Goal: Task Accomplishment & Management: Complete application form

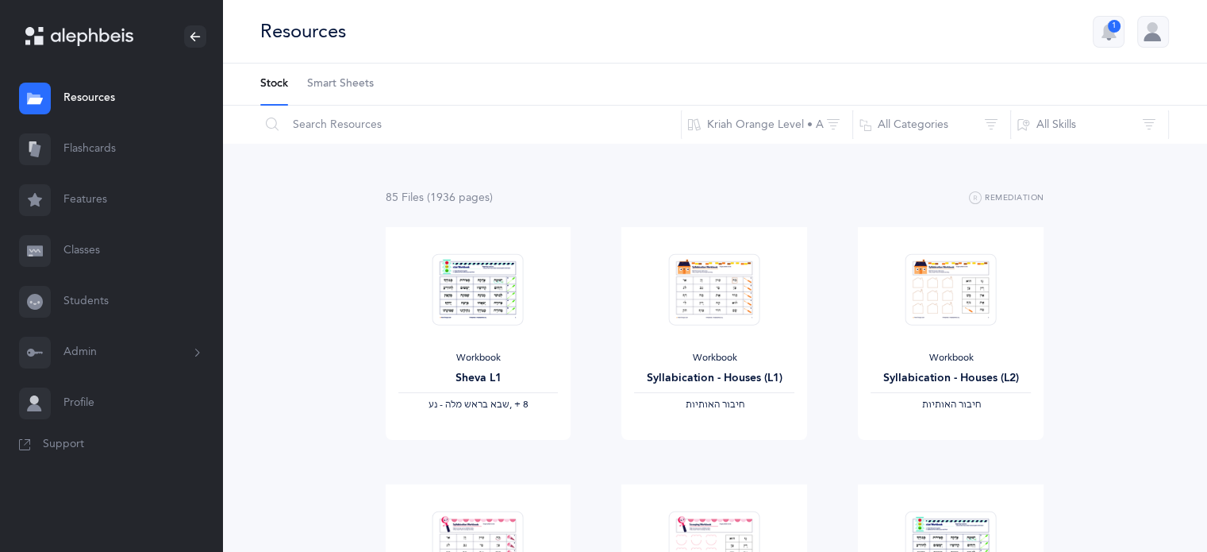
click at [359, 79] on span "Smart Sheets" at bounding box center [340, 84] width 67 height 16
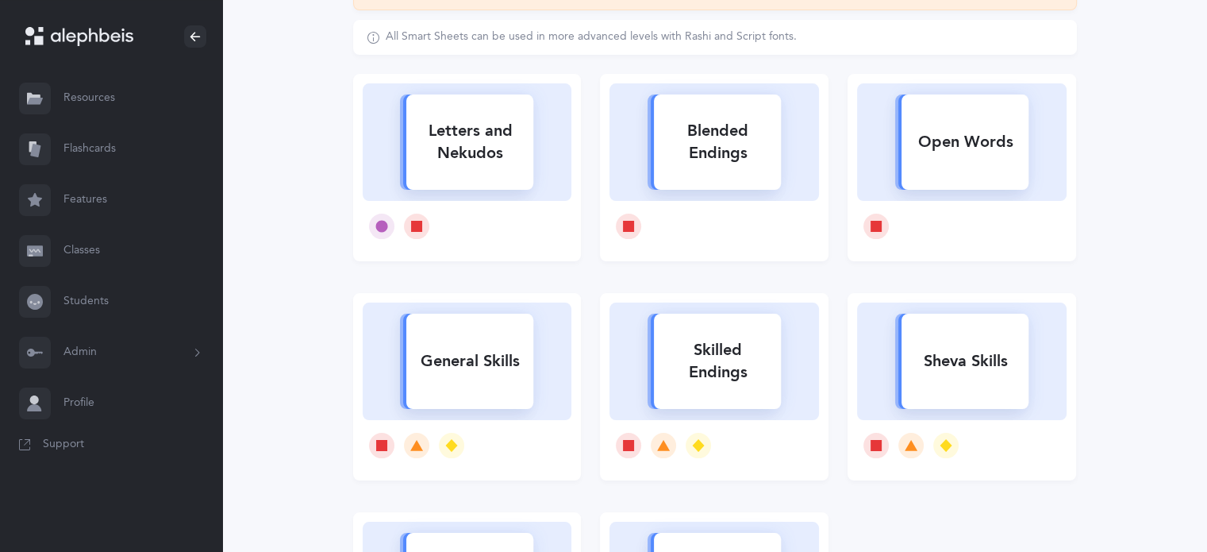
scroll to position [171, 0]
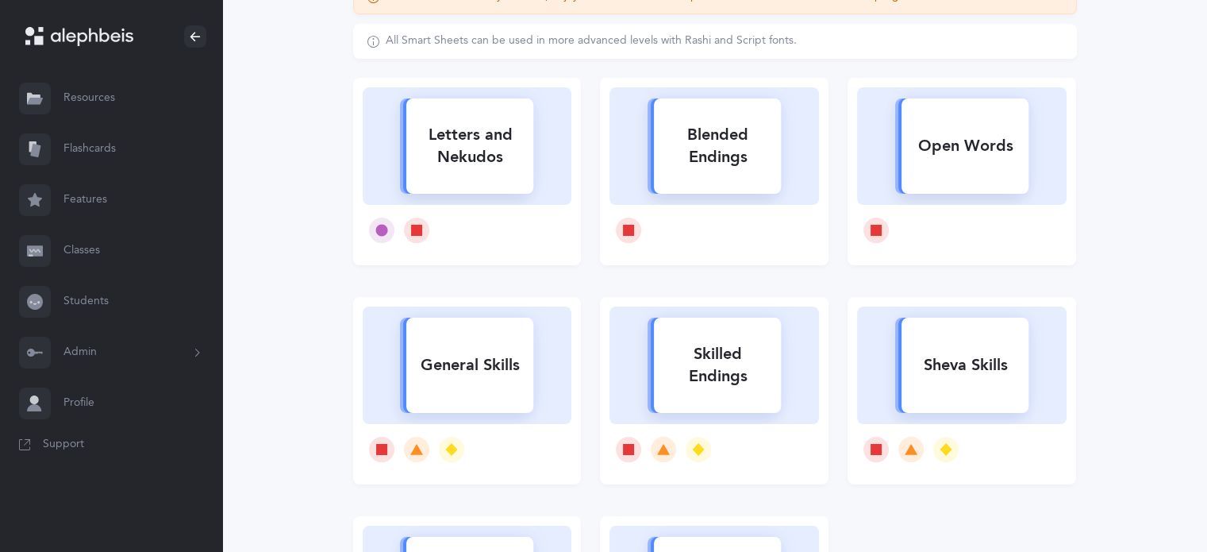
click at [463, 336] on rect at bounding box center [469, 364] width 127 height 95
select select
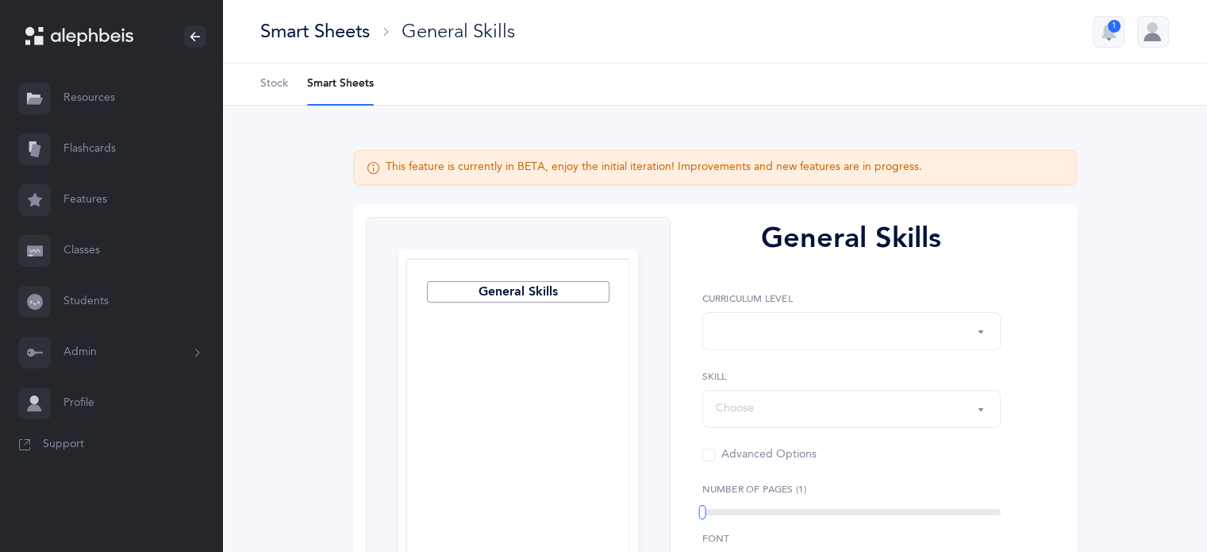
select select "Silent Letters"
select select
click at [981, 339] on button "Kriah Red Level" at bounding box center [851, 331] width 298 height 38
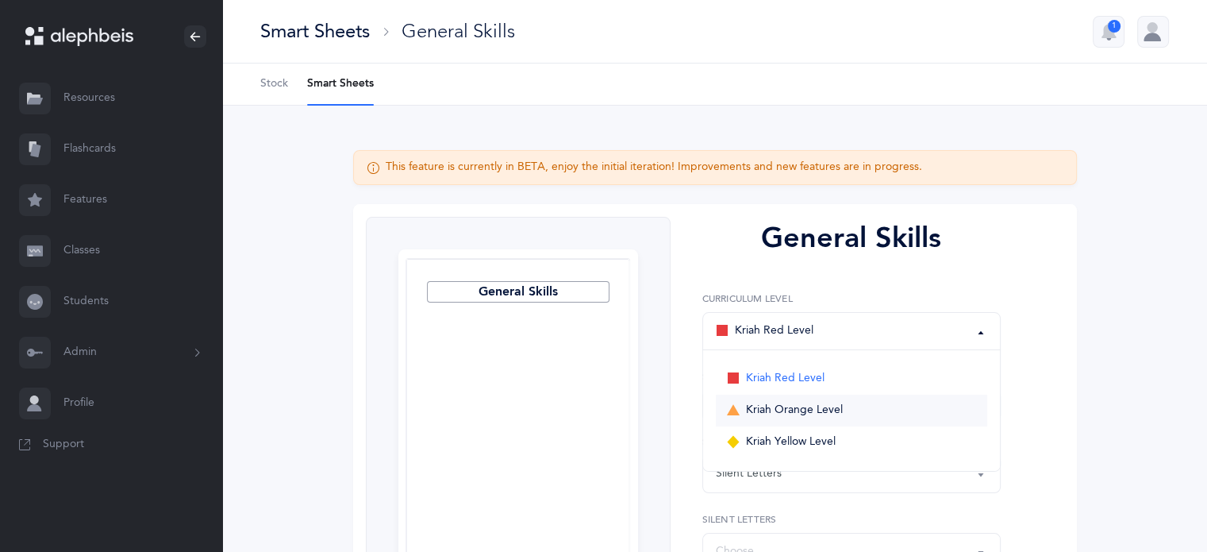
click at [840, 407] on span "Kriah Orange Level" at bounding box center [794, 410] width 97 height 14
select select "4"
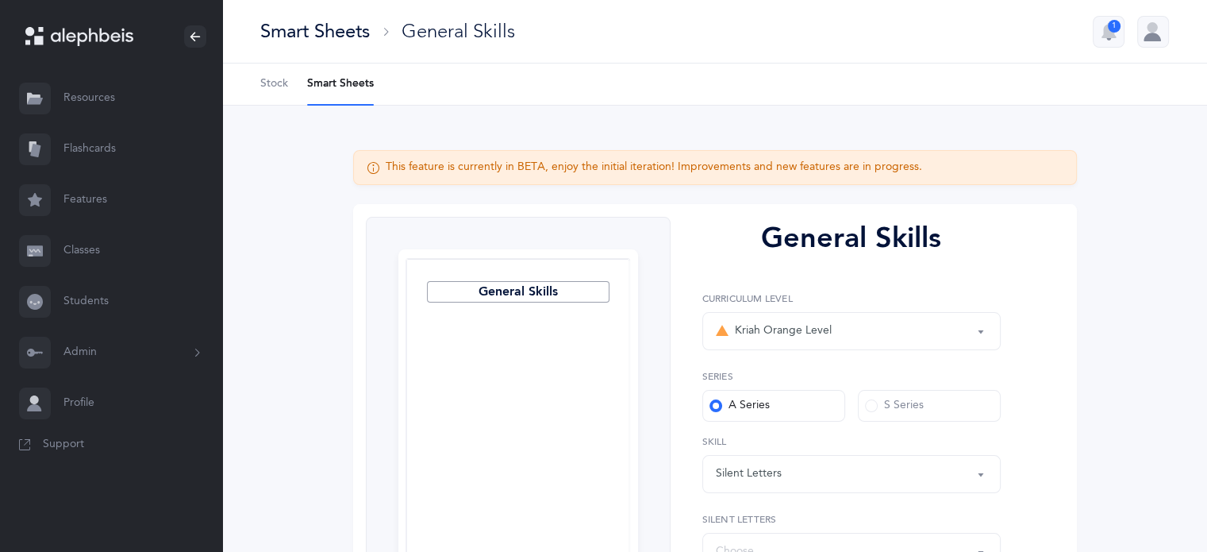
click at [100, 142] on link "Flashcards" at bounding box center [111, 149] width 222 height 51
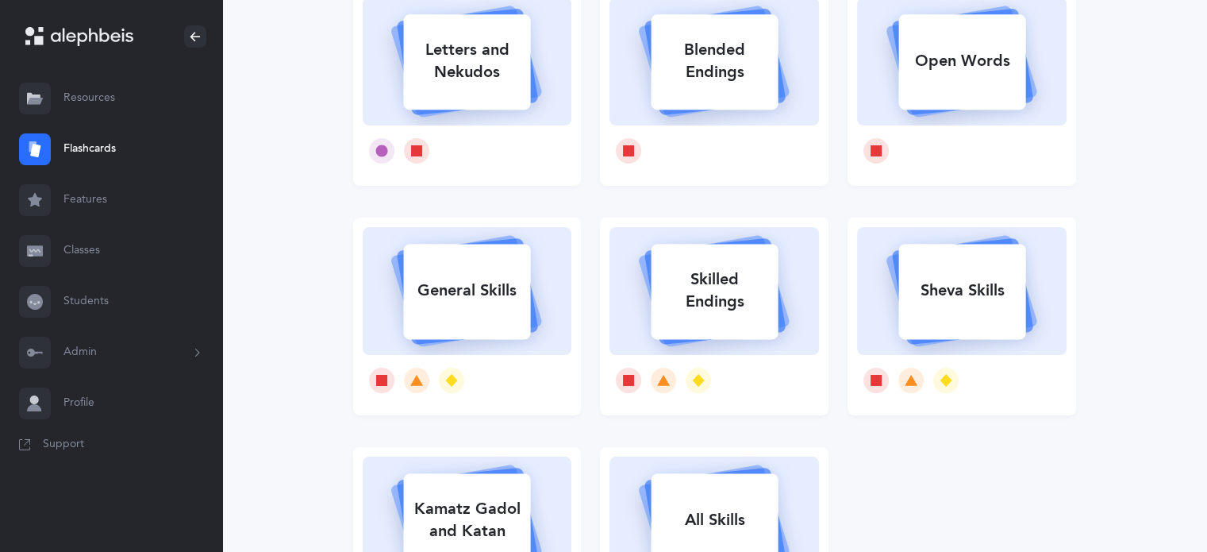
scroll to position [167, 0]
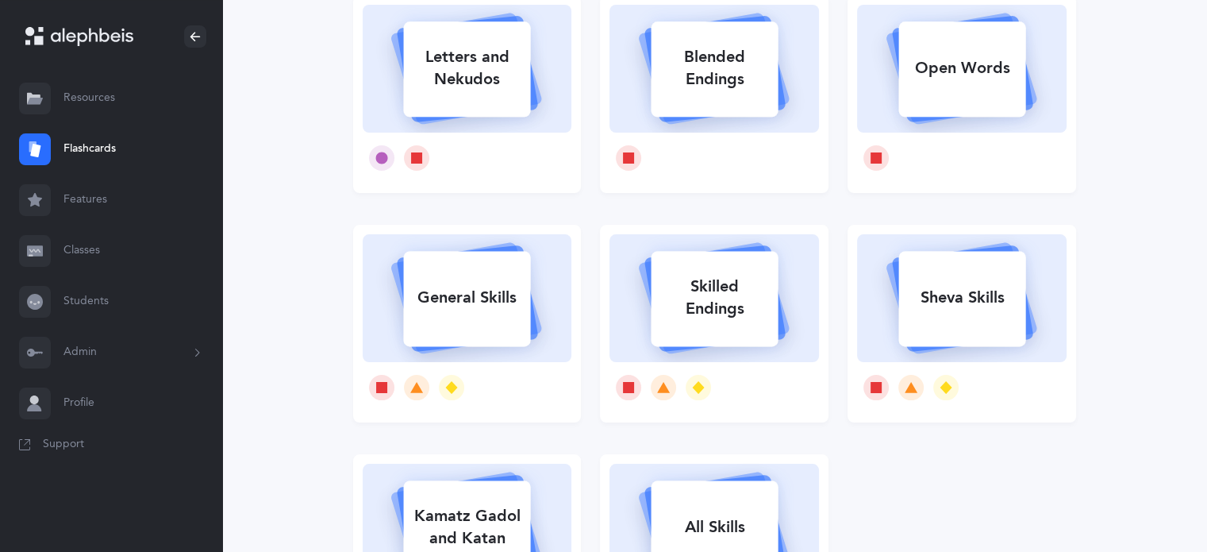
click at [474, 305] on div "General Skills" at bounding box center [466, 297] width 127 height 41
select select "4"
select select "Silent Letters"
select select
select select "single"
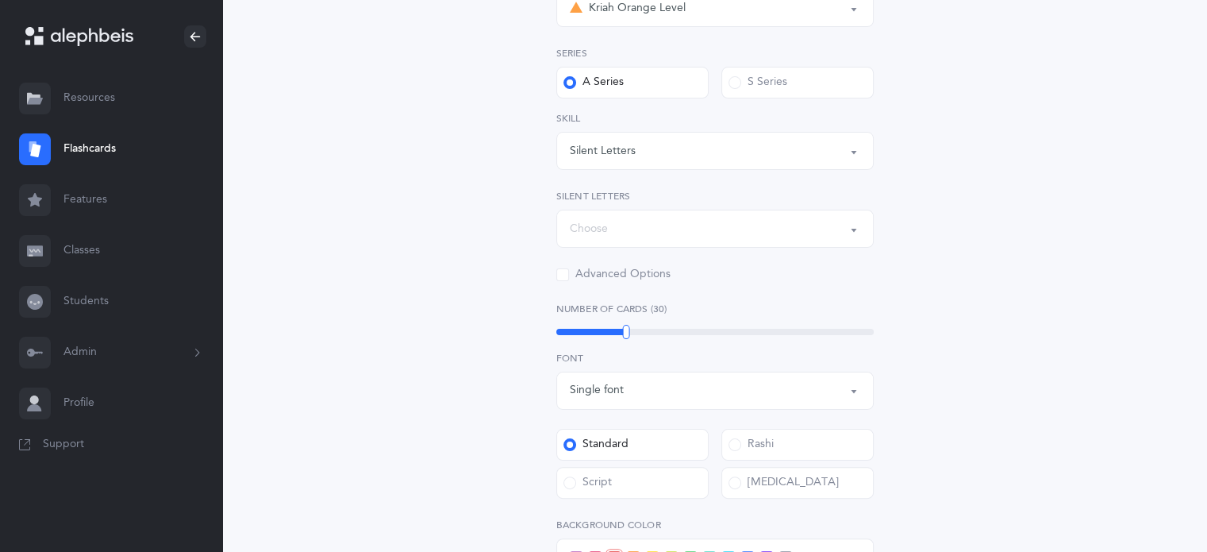
scroll to position [290, 0]
click at [853, 145] on button "Silent Letters" at bounding box center [714, 148] width 317 height 38
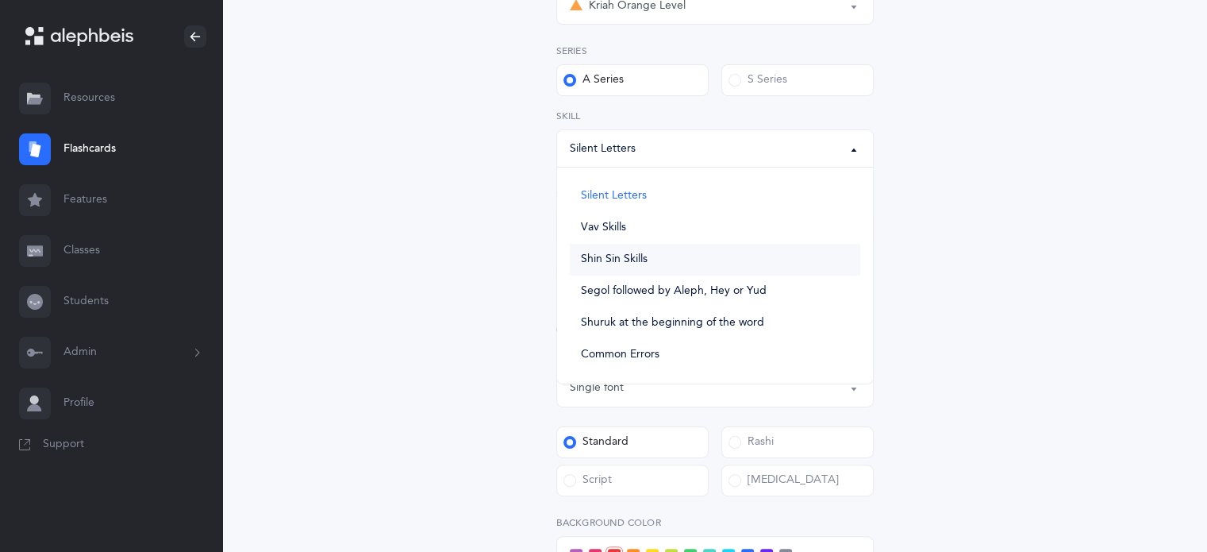
click at [622, 266] on link "Shin Sin Skills" at bounding box center [715, 260] width 290 height 32
select select "Shin Sin Skills"
select select
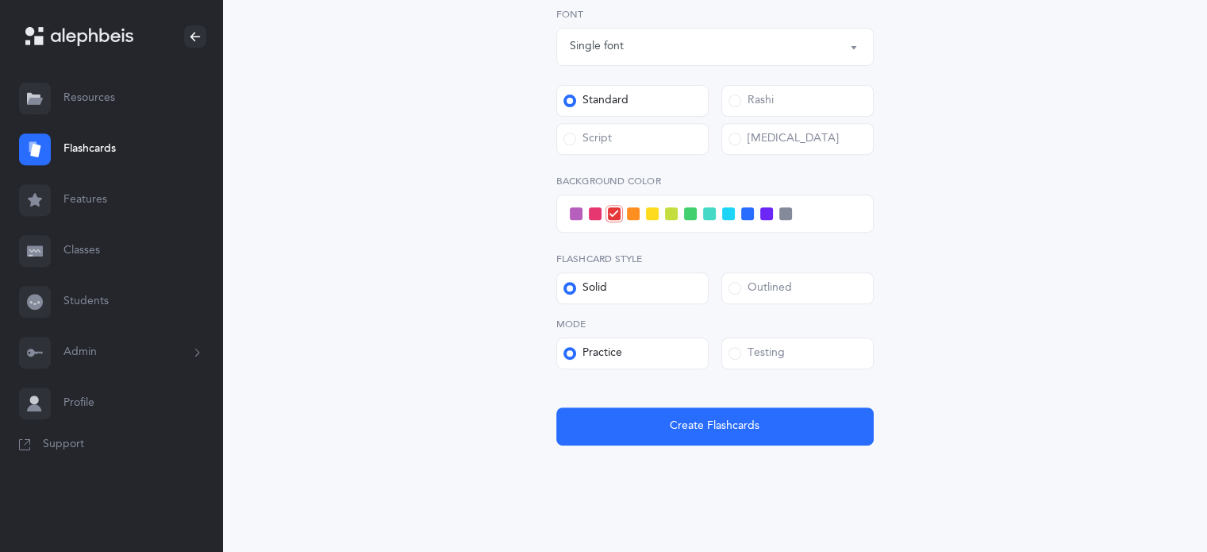
scroll to position [652, 0]
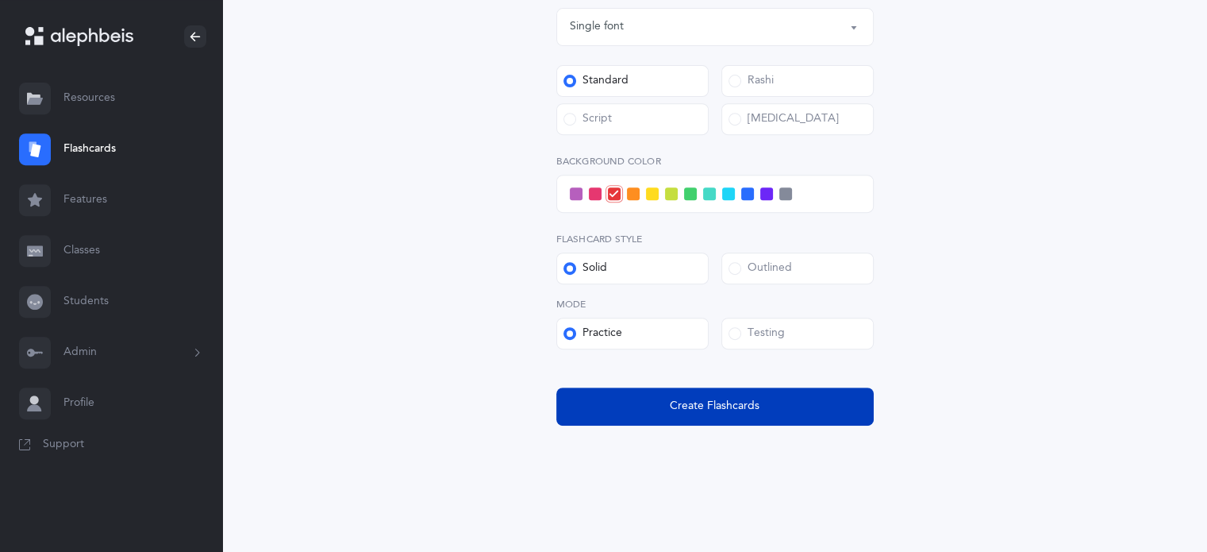
click at [744, 402] on span "Create Flashcards" at bounding box center [715, 406] width 90 height 17
click at [724, 408] on span "Create Flashcards" at bounding box center [715, 406] width 90 height 17
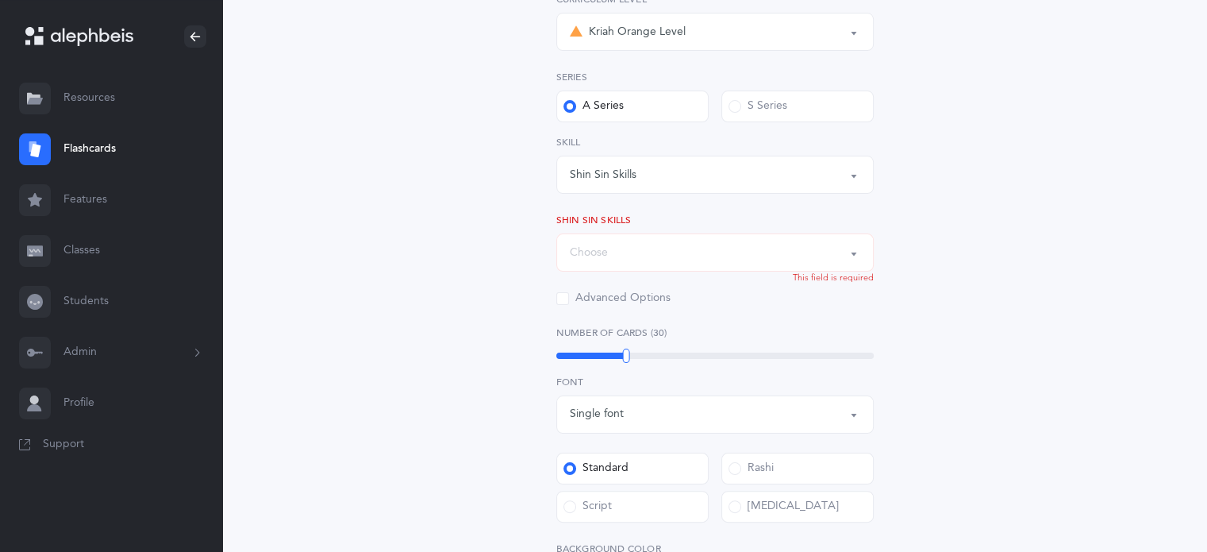
scroll to position [263, 0]
click at [851, 254] on button "Choose" at bounding box center [714, 254] width 317 height 38
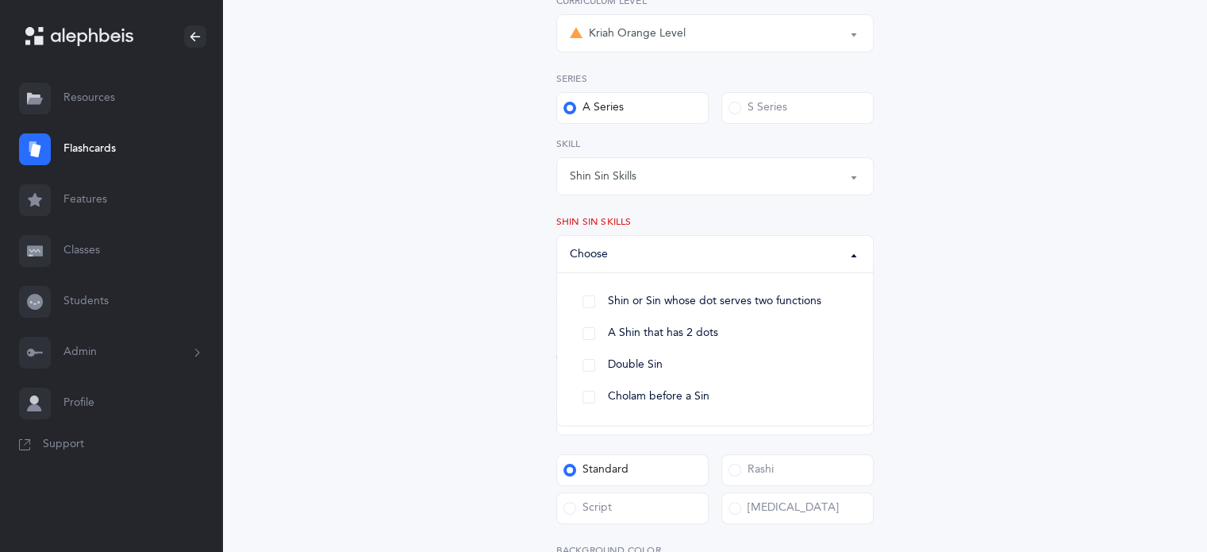
click at [1029, 261] on div "General Skills Choose your Flashcards options Kriah Red Level Kriah Orange Leve…" at bounding box center [715, 361] width 724 height 1033
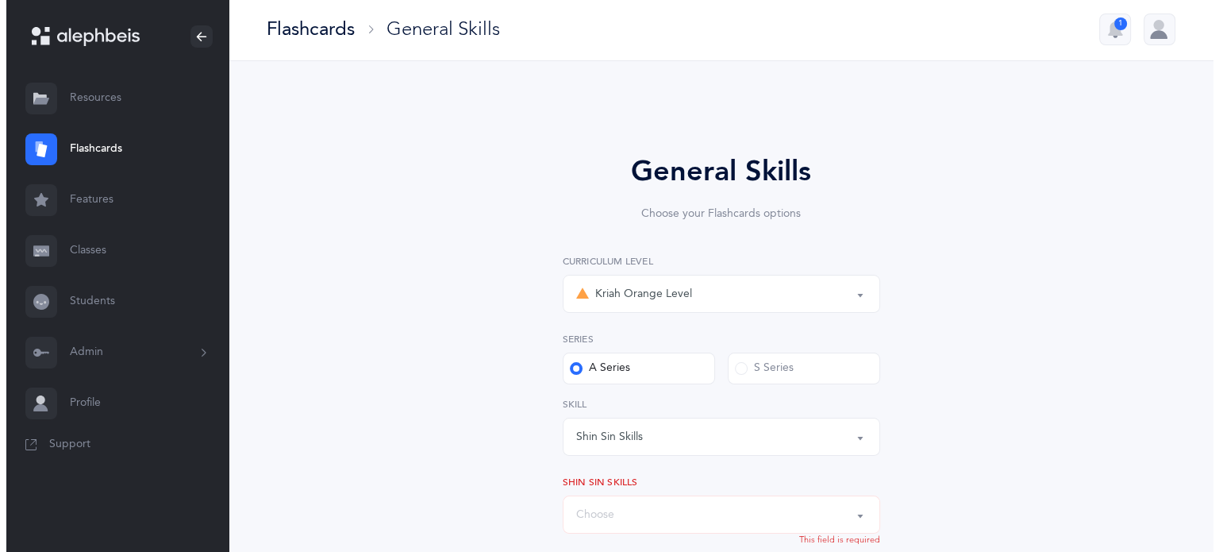
scroll to position [0, 0]
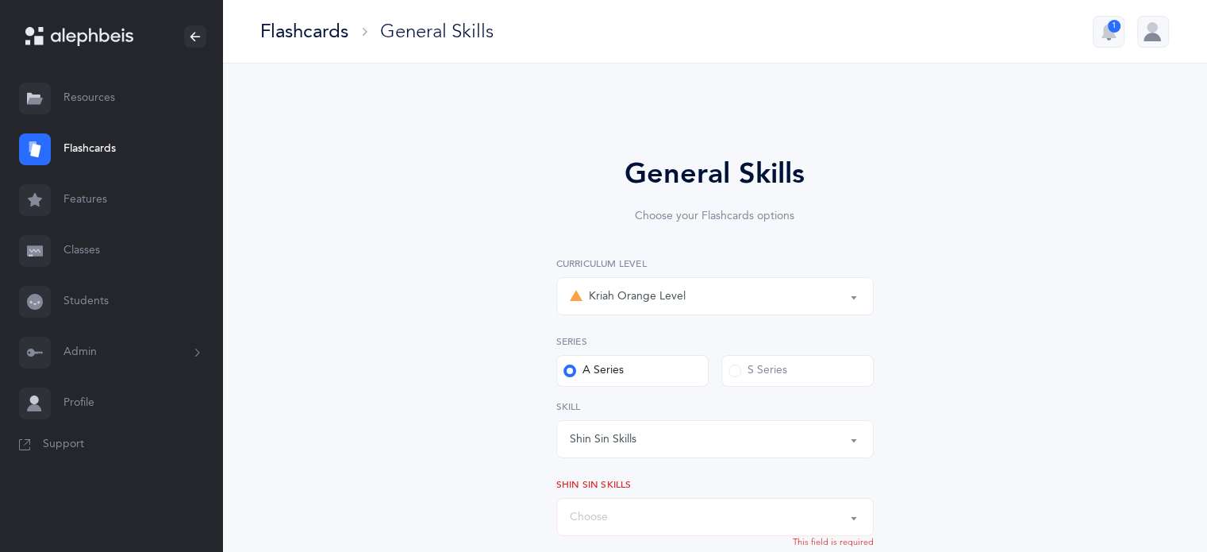
click at [94, 298] on link "Students" at bounding box center [111, 301] width 222 height 51
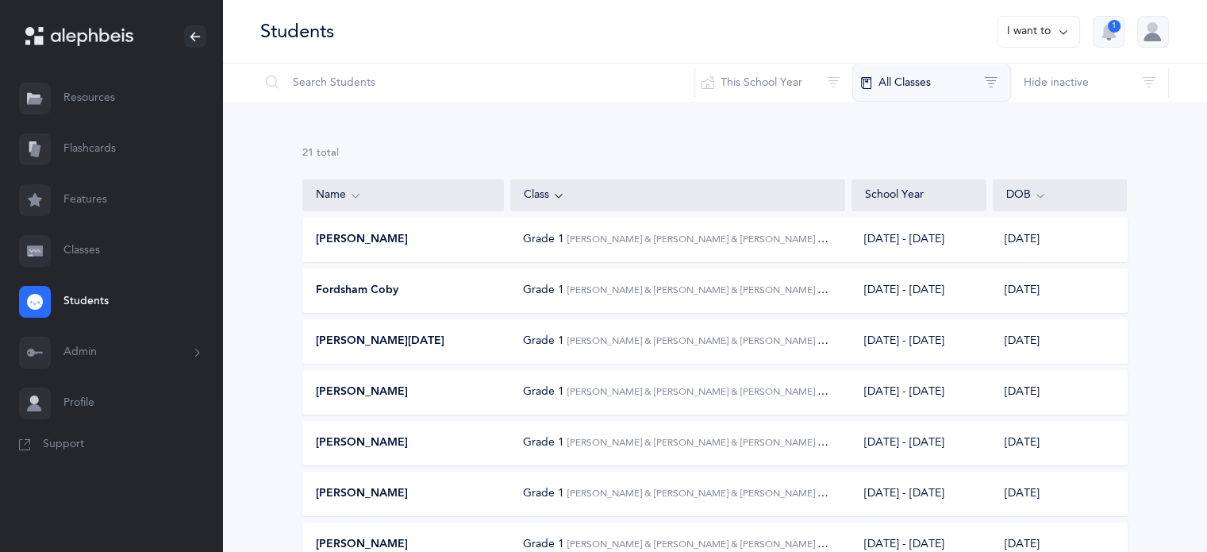
click at [910, 87] on button "All Classes" at bounding box center [931, 82] width 159 height 38
click at [1060, 33] on icon at bounding box center [1063, 31] width 13 height 17
click at [930, 79] on button "All Classes" at bounding box center [931, 82] width 159 height 38
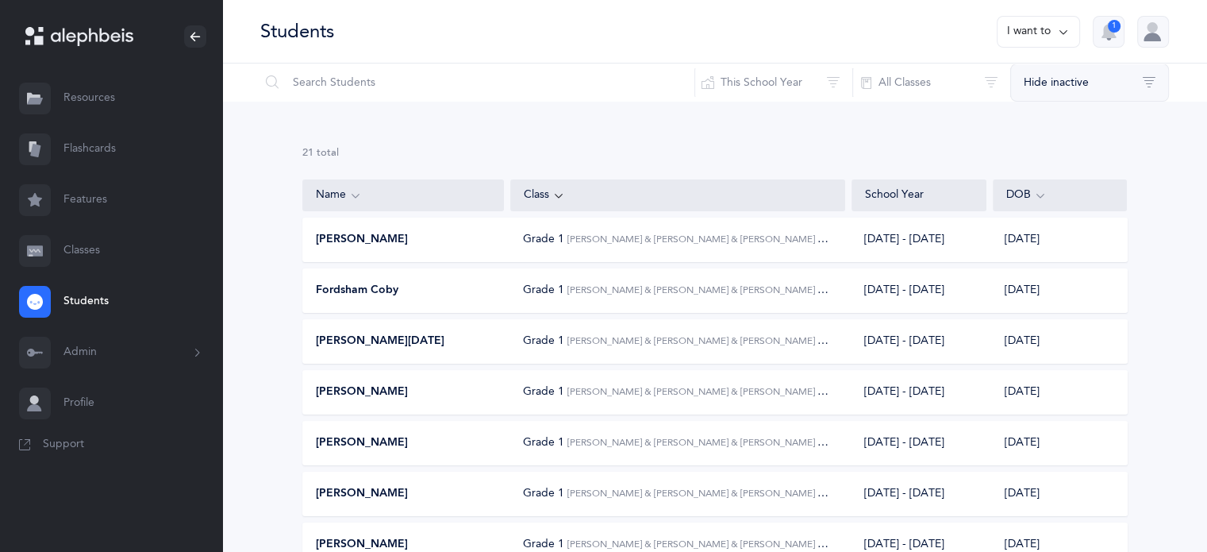
click at [1146, 72] on button "Hide inactive" at bounding box center [1089, 82] width 159 height 38
click at [63, 444] on span "Support" at bounding box center [63, 444] width 41 height 16
click at [65, 407] on link "Profile" at bounding box center [111, 403] width 222 height 51
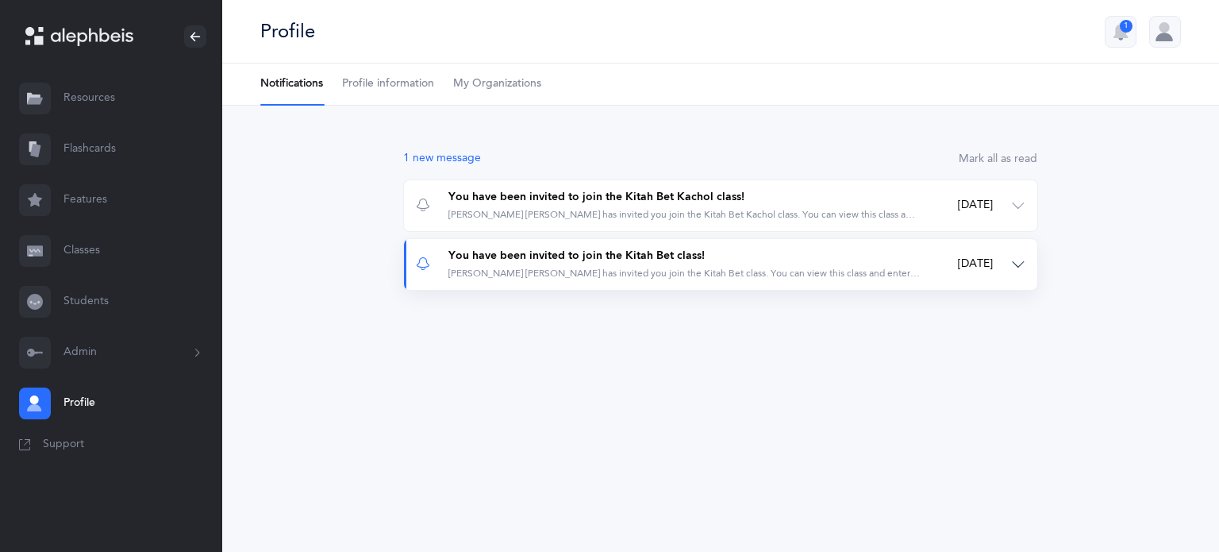
drag, startPoint x: 1011, startPoint y: 263, endPoint x: 1022, endPoint y: 264, distance: 11.1
click at [652, 249] on div "You have been invited to join the Kitah Bet class!" at bounding box center [683, 256] width 471 height 16
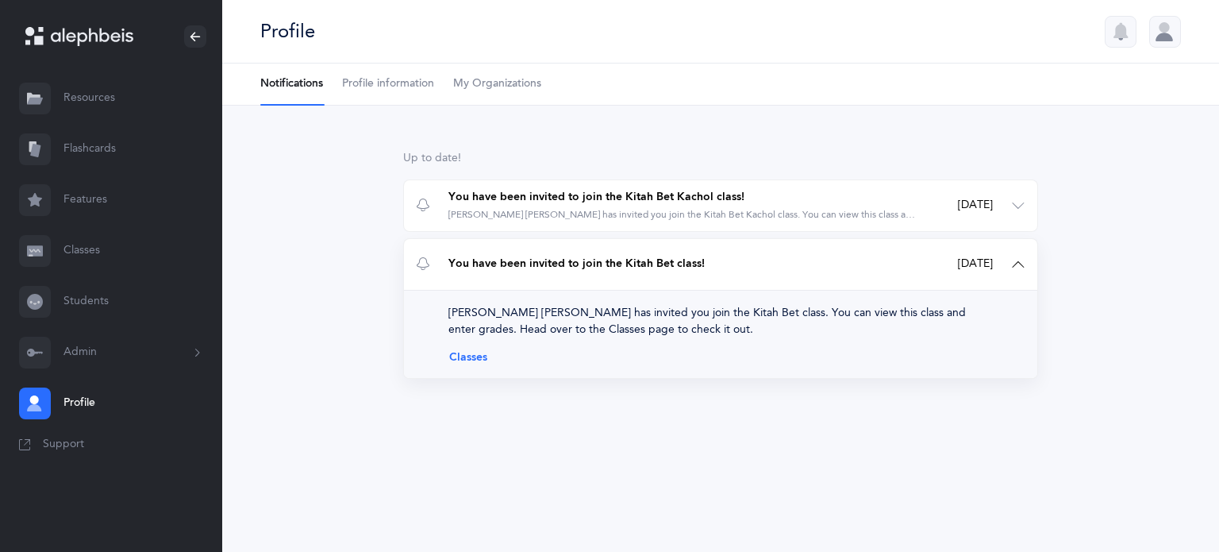
click at [476, 352] on link "Classes" at bounding box center [720, 357] width 544 height 13
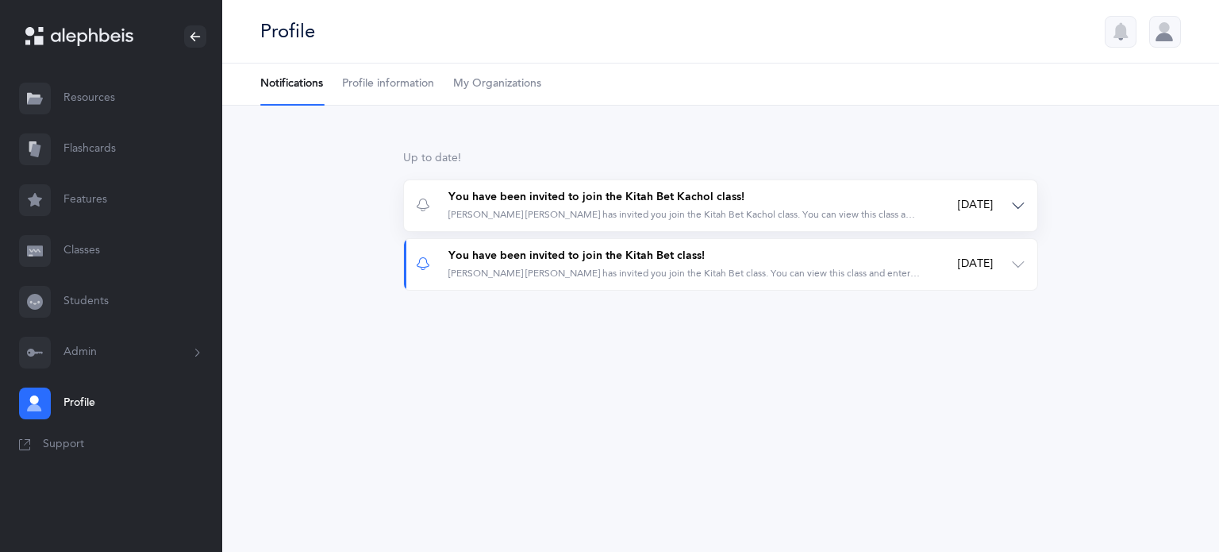
click at [759, 208] on div "[PERSON_NAME] [PERSON_NAME] has invited you join the Kitah Bet Kachol class. Yo…" at bounding box center [683, 214] width 471 height 13
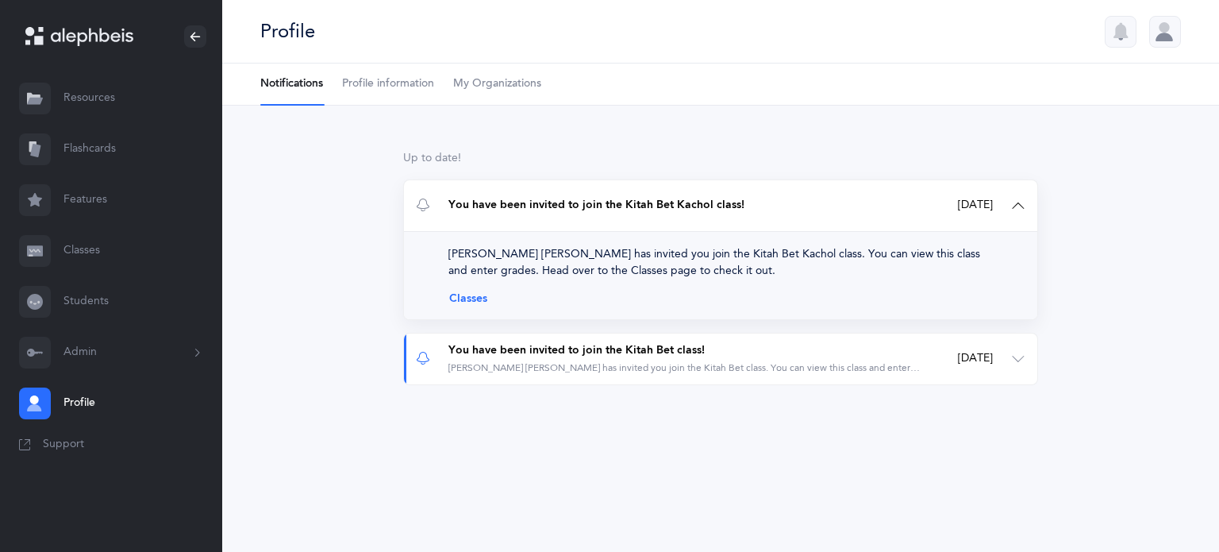
click at [460, 297] on link "Classes" at bounding box center [720, 298] width 544 height 13
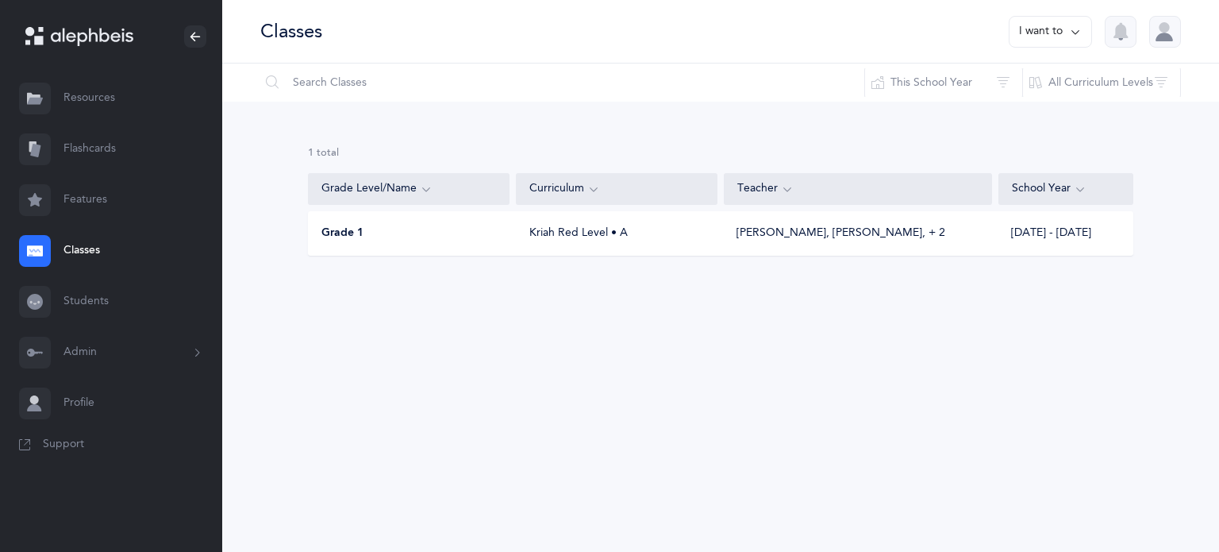
click at [102, 104] on link "Resources" at bounding box center [111, 98] width 222 height 51
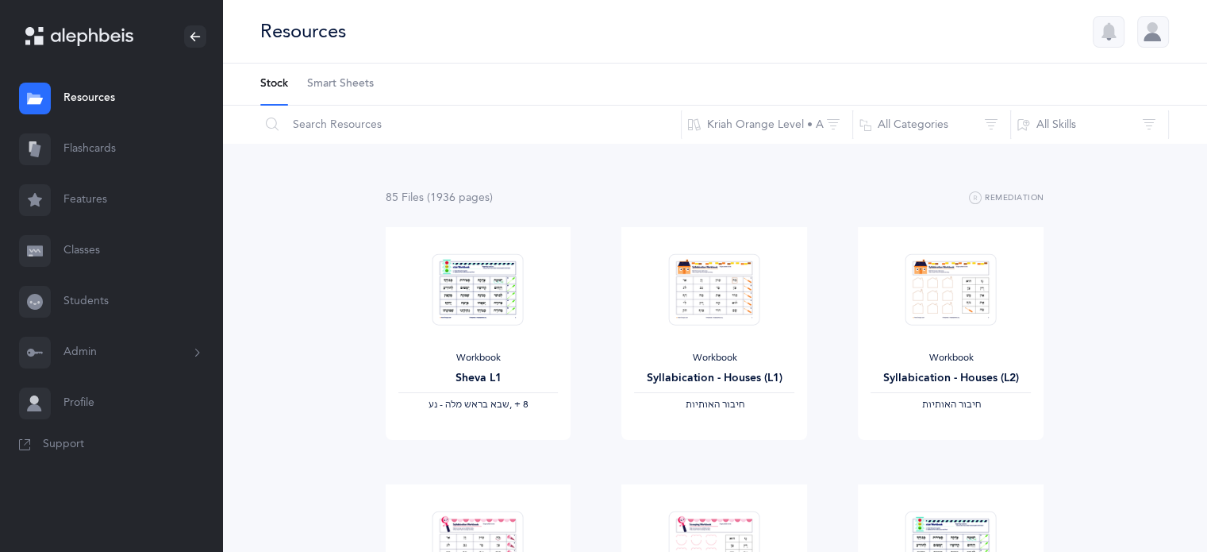
click at [95, 94] on link "Resources" at bounding box center [111, 98] width 222 height 51
click at [91, 247] on link "Classes" at bounding box center [111, 250] width 222 height 51
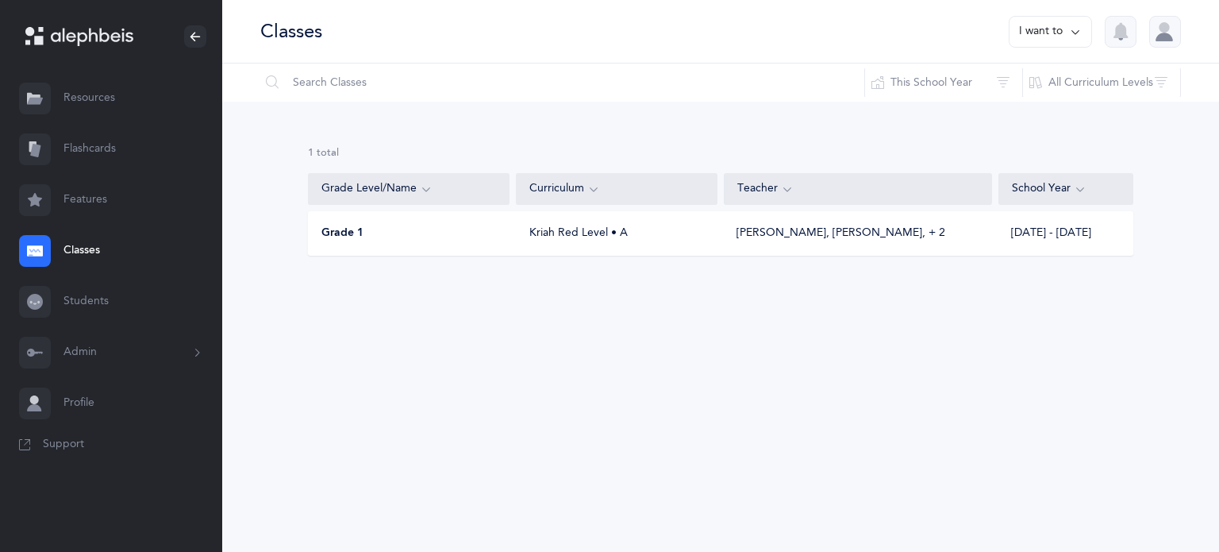
click at [1070, 28] on icon at bounding box center [1075, 31] width 13 height 17
click at [1029, 110] on button "Add new" at bounding box center [1034, 109] width 88 height 29
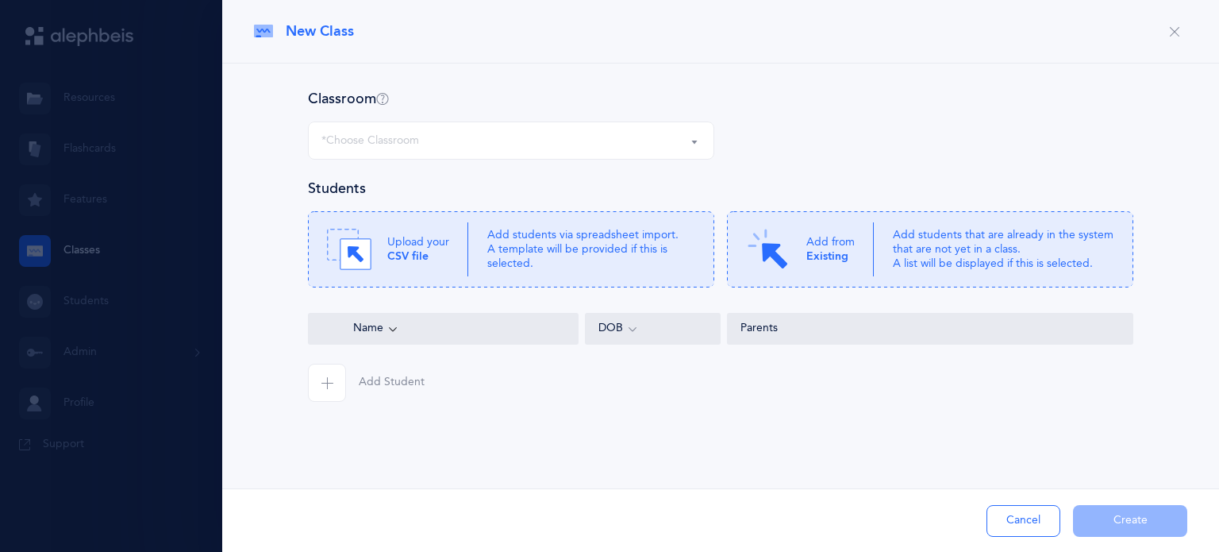
click at [386, 145] on div "*Choose Classroom" at bounding box center [370, 141] width 98 height 17
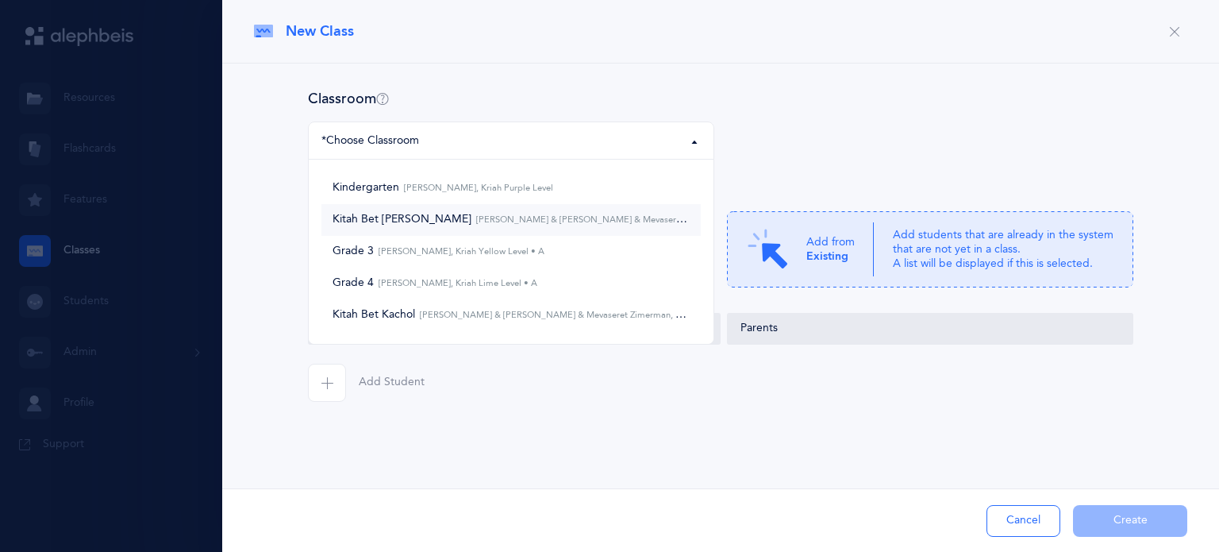
click at [471, 221] on small "Leah Levy & Lean Biton & Mevaseret Zimerman, Kriah Orange Level • A" at bounding box center [647, 219] width 352 height 10
select select "945"
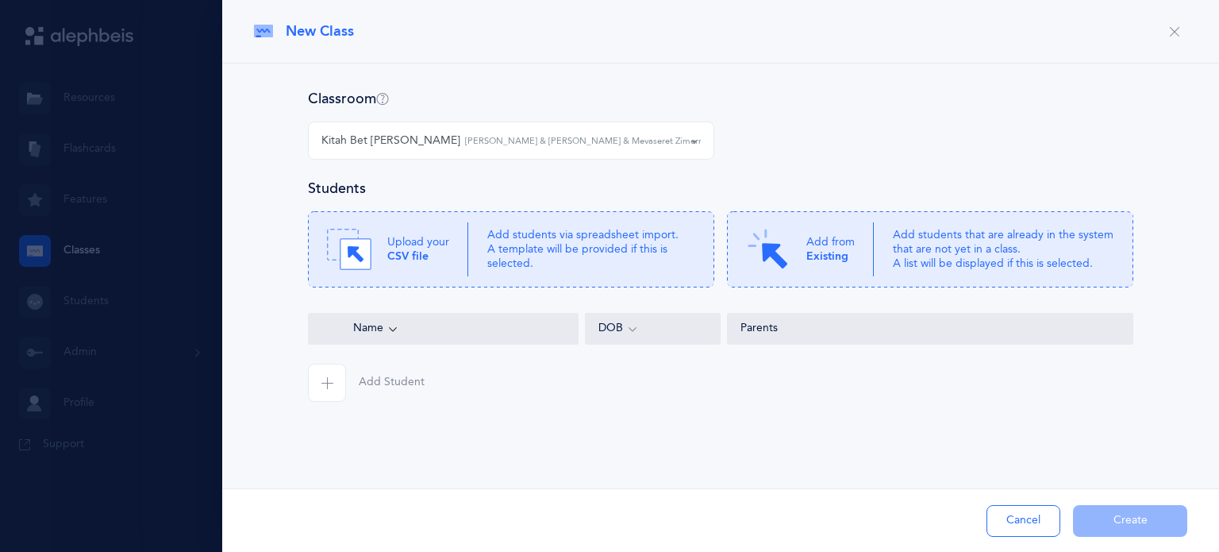
click at [334, 379] on span "button" at bounding box center [327, 382] width 38 height 38
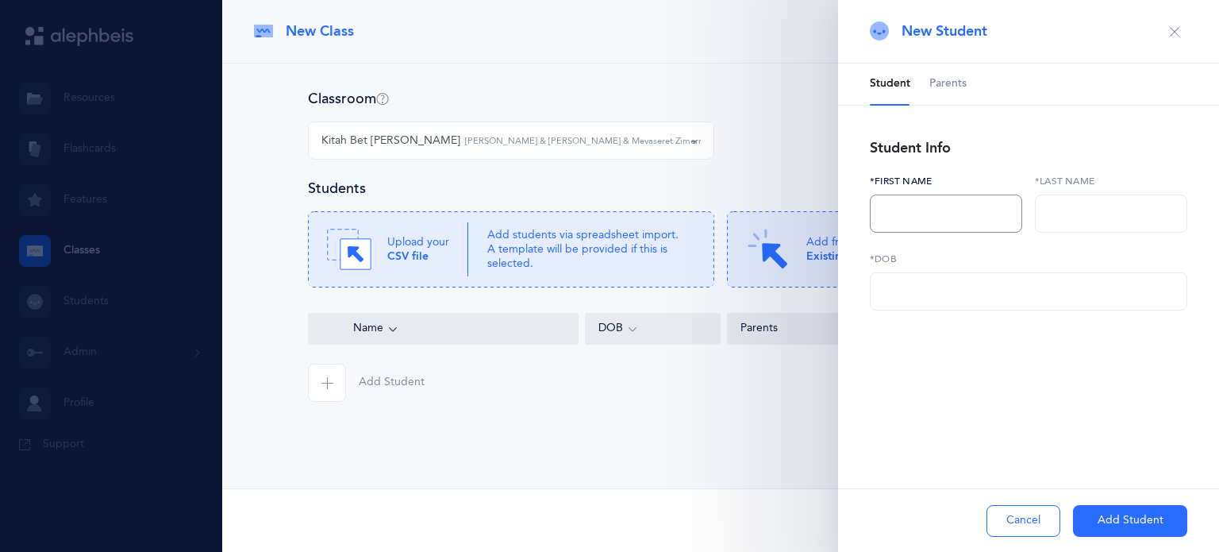
click at [933, 212] on input "text" at bounding box center [946, 213] width 152 height 38
type input "Adam Asher"
type input "Alayev"
click at [890, 298] on input "text" at bounding box center [1028, 291] width 317 height 38
type input "10/13/2017"
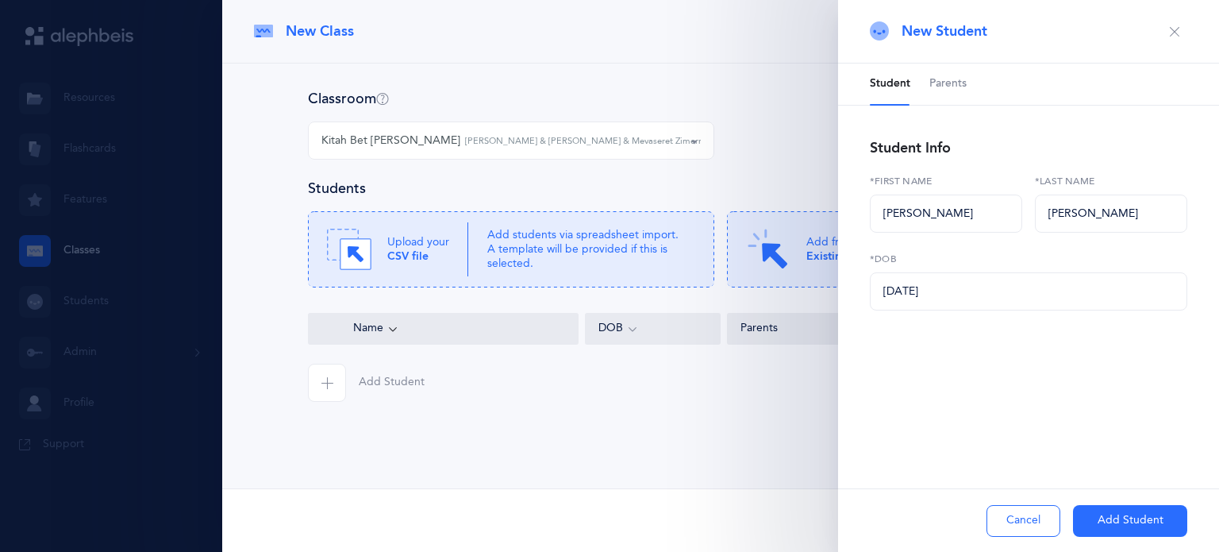
click at [1167, 517] on button "Add Student" at bounding box center [1130, 521] width 114 height 32
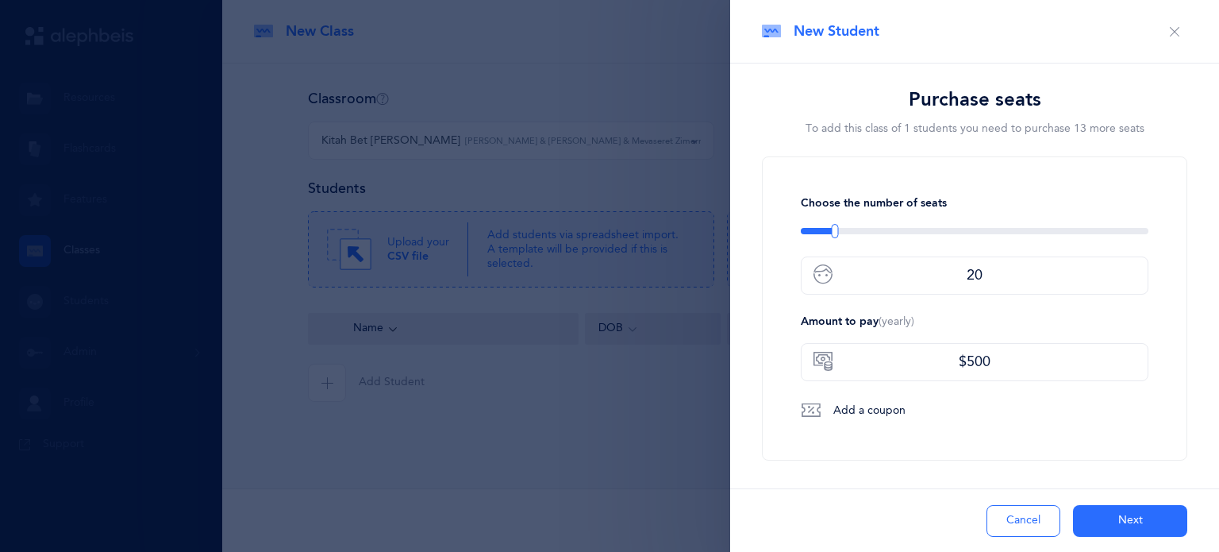
click at [835, 231] on div at bounding box center [975, 231] width 348 height 6
click at [830, 230] on div at bounding box center [975, 231] width 348 height 6
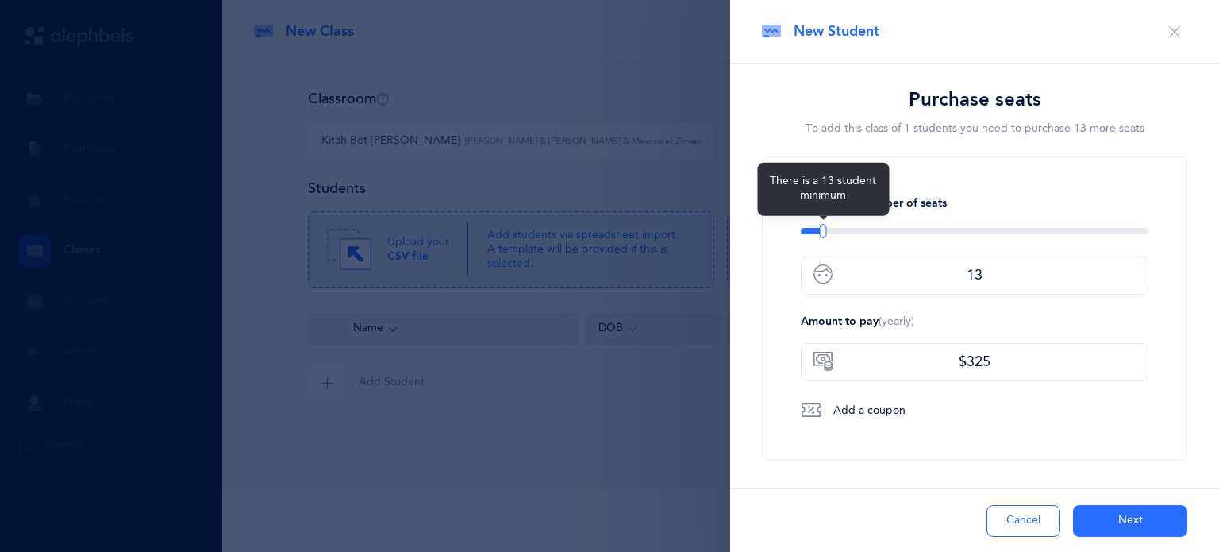
click at [822, 230] on div "There is a 13 student minimum" at bounding box center [975, 231] width 348 height 6
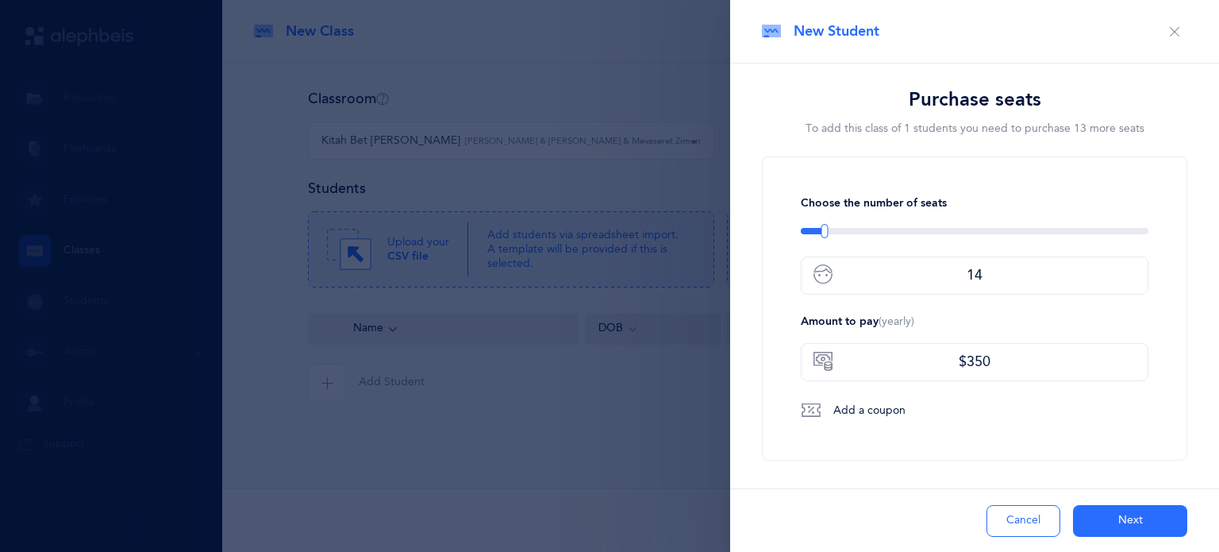
type input "15"
click at [826, 229] on div at bounding box center [826, 231] width 7 height 14
click at [1126, 520] on button "Next" at bounding box center [1130, 521] width 114 height 32
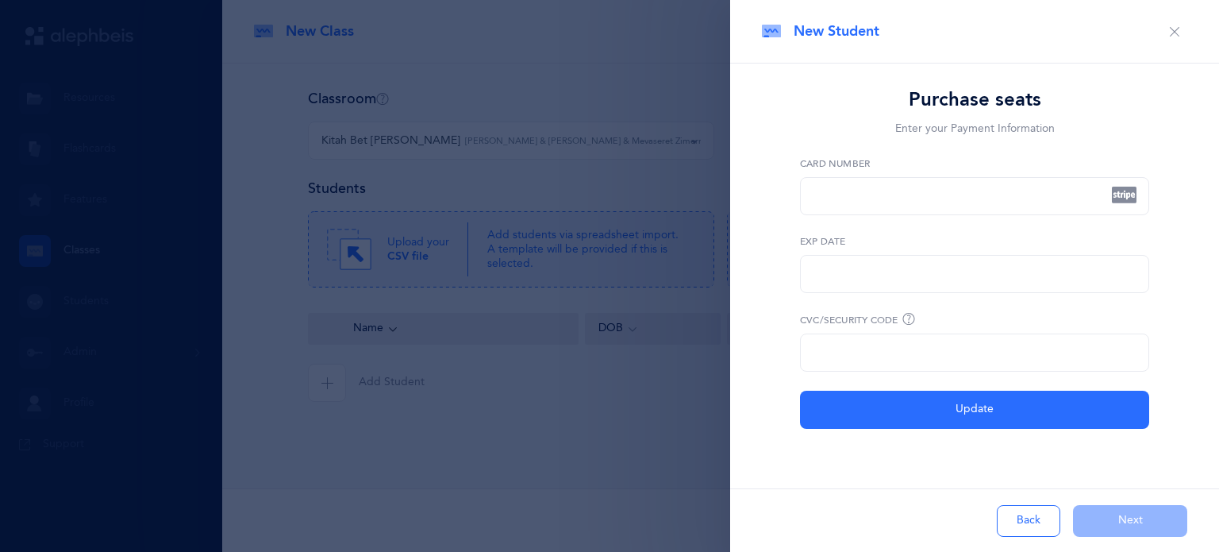
click at [1168, 29] on icon "button" at bounding box center [1174, 31] width 13 height 13
